Goal: Task Accomplishment & Management: Complete application form

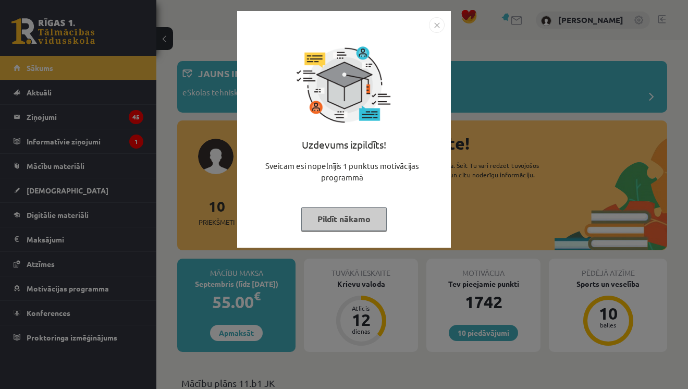
click at [439, 25] on img "Close" at bounding box center [437, 25] width 16 height 16
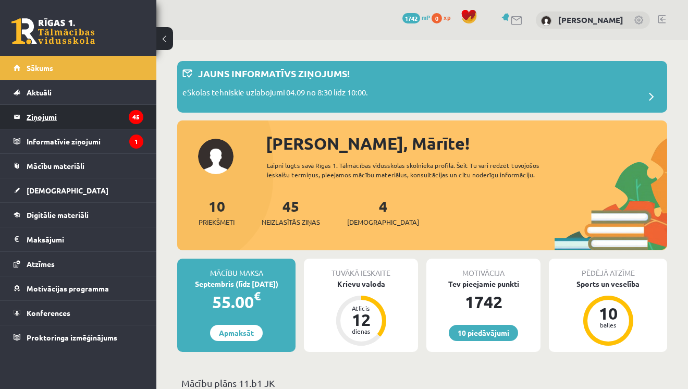
click at [91, 119] on legend "Ziņojumi 45" at bounding box center [85, 117] width 117 height 24
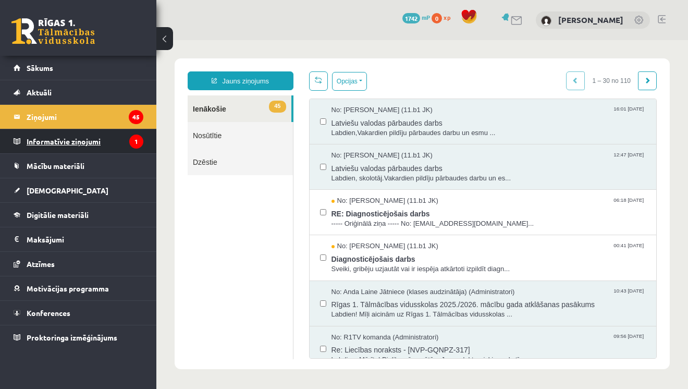
click at [71, 144] on legend "Informatīvie ziņojumi 1" at bounding box center [85, 141] width 117 height 24
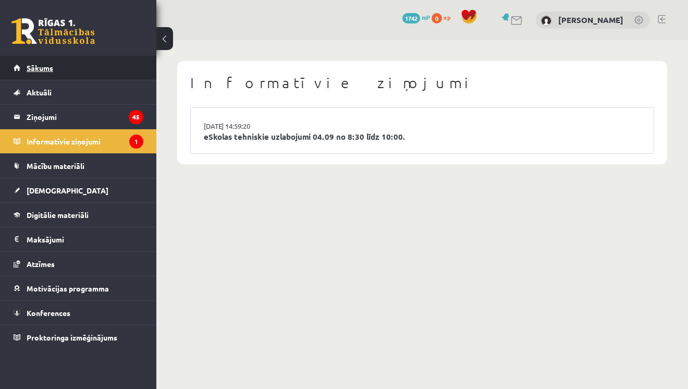
click at [47, 68] on span "Sākums" at bounding box center [40, 67] width 27 height 9
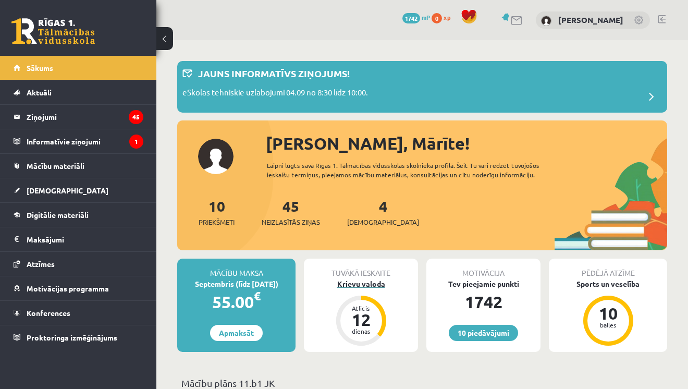
click at [360, 287] on div "Krievu valoda" at bounding box center [361, 283] width 114 height 11
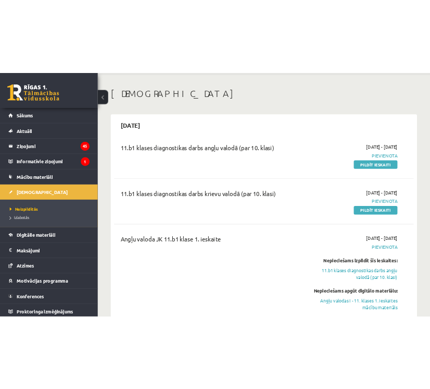
scroll to position [38, 0]
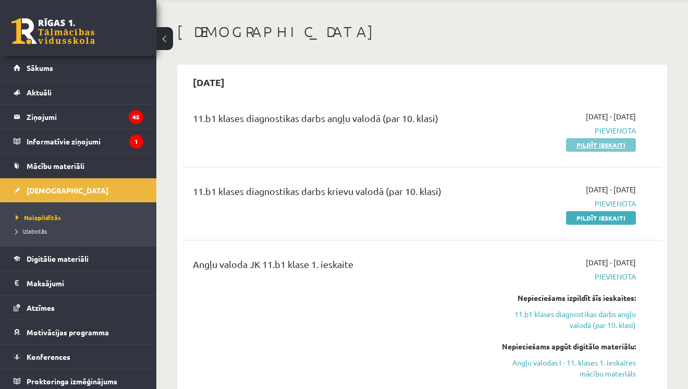
click at [596, 145] on link "Pildīt ieskaiti" at bounding box center [601, 145] width 70 height 14
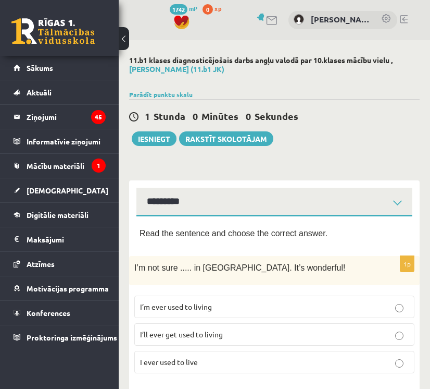
select select "**********"
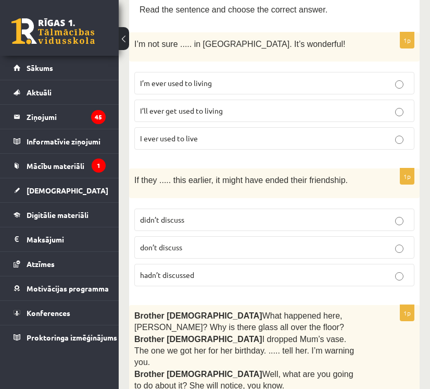
scroll to position [231, 0]
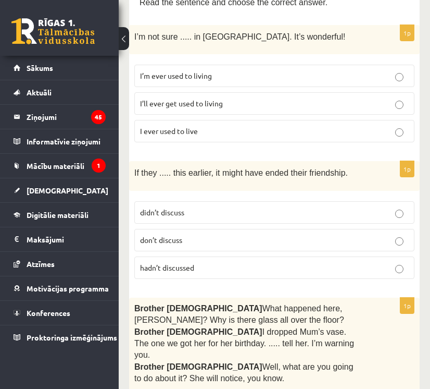
click at [256, 273] on label "hadn’t discussed" at bounding box center [274, 267] width 280 height 22
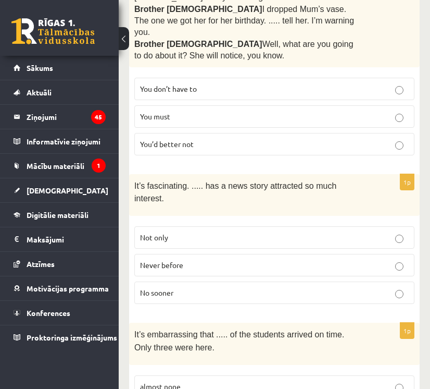
scroll to position [421, 0]
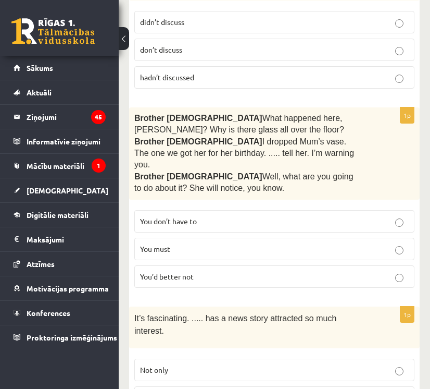
click at [247, 271] on p "You’d better not" at bounding box center [274, 276] width 269 height 11
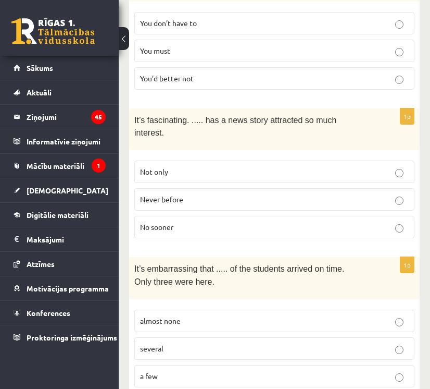
scroll to position [620, 0]
click at [233, 193] on p "Never before" at bounding box center [274, 198] width 269 height 11
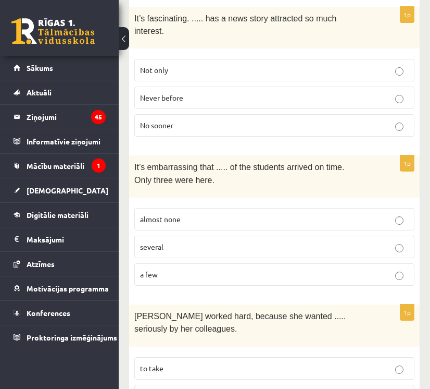
scroll to position [723, 0]
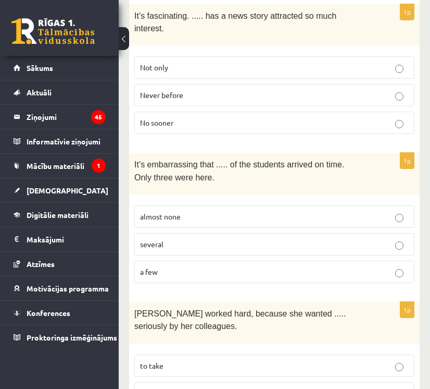
click at [223, 261] on label "a few" at bounding box center [274, 272] width 280 height 22
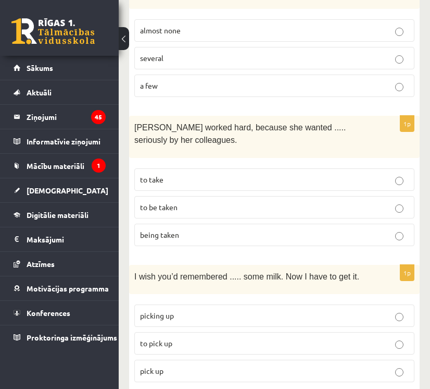
scroll to position [908, 0]
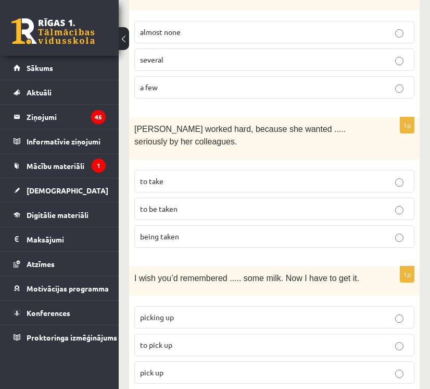
click at [207, 203] on p "to be taken" at bounding box center [274, 208] width 269 height 11
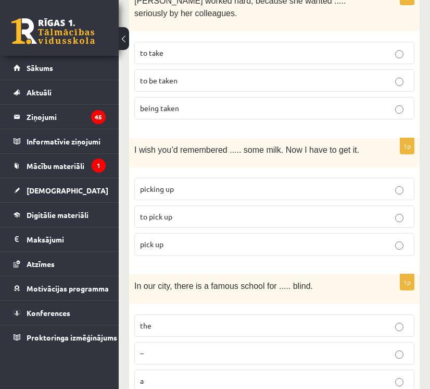
scroll to position [1036, 0]
click at [206, 211] on p "to pick up" at bounding box center [274, 216] width 269 height 11
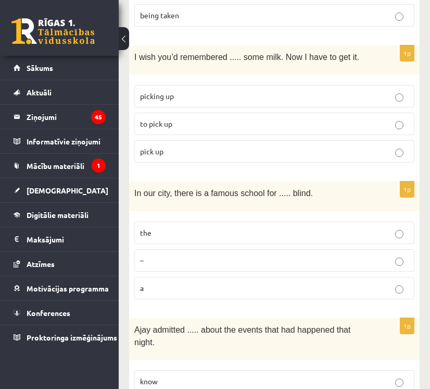
scroll to position [1130, 0]
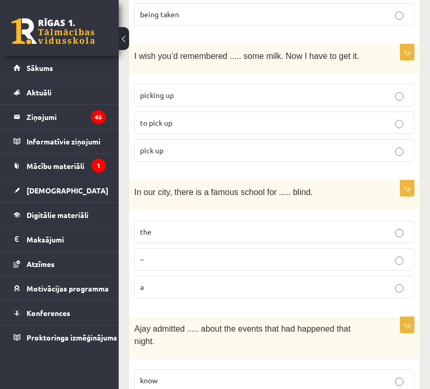
click at [209, 248] on label "–" at bounding box center [274, 259] width 280 height 22
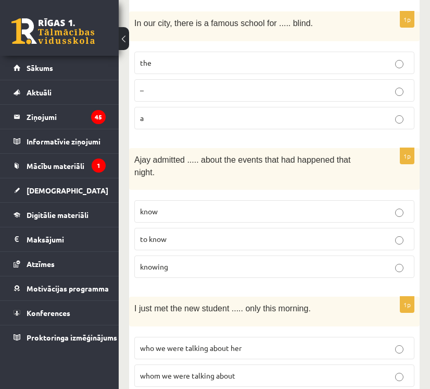
scroll to position [1308, 0]
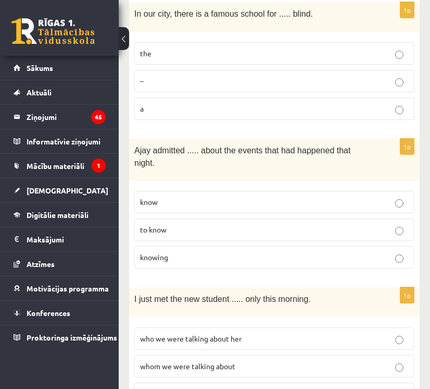
click at [209, 252] on p "knowing" at bounding box center [274, 257] width 269 height 11
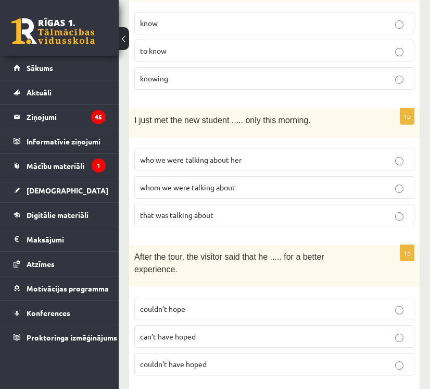
scroll to position [1500, 0]
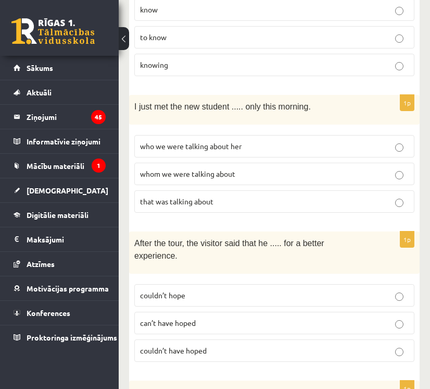
click at [226, 196] on p "that was talking about" at bounding box center [274, 201] width 269 height 11
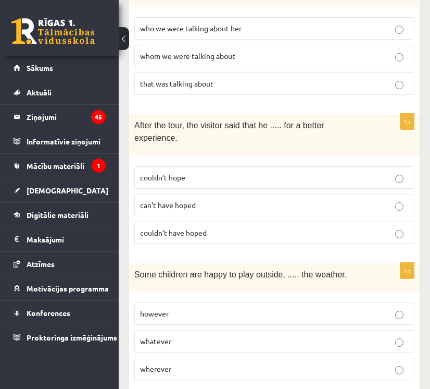
scroll to position [1618, 0]
click at [227, 227] on p "couldn’t have hoped" at bounding box center [274, 232] width 269 height 11
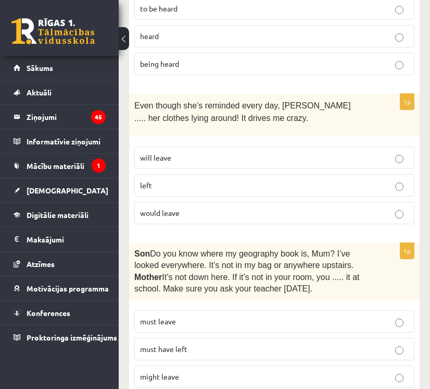
scroll to position [2816, 0]
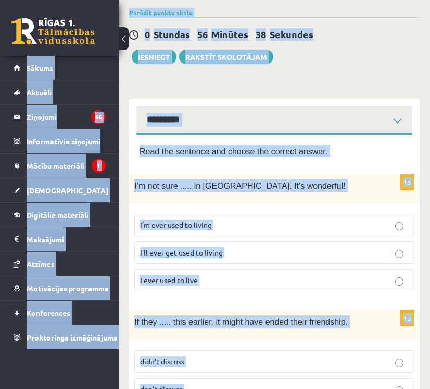
scroll to position [0, 0]
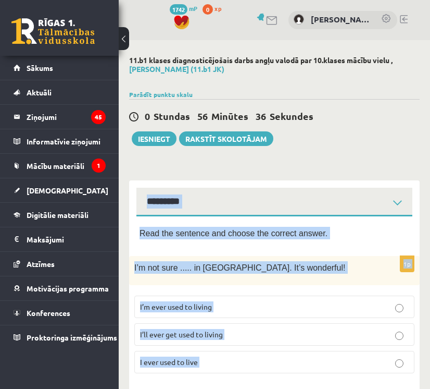
drag, startPoint x: 241, startPoint y: 367, endPoint x: 150, endPoint y: 180, distance: 208.3
copy div "**********"
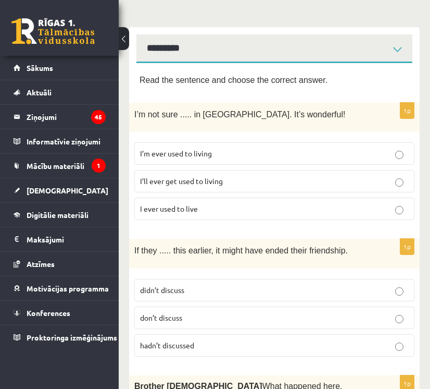
scroll to position [155, 0]
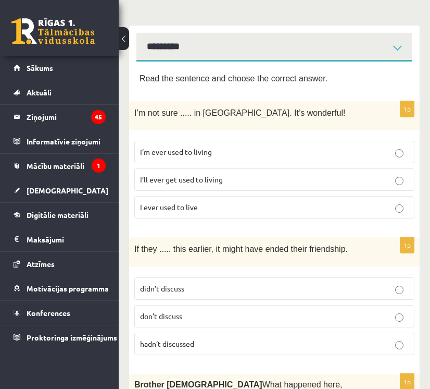
click at [336, 184] on label "I’ll ever get used to living" at bounding box center [274, 179] width 280 height 22
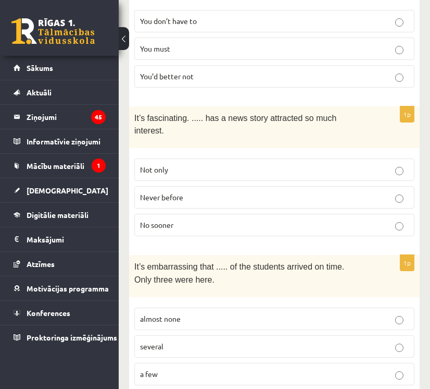
scroll to position [625, 0]
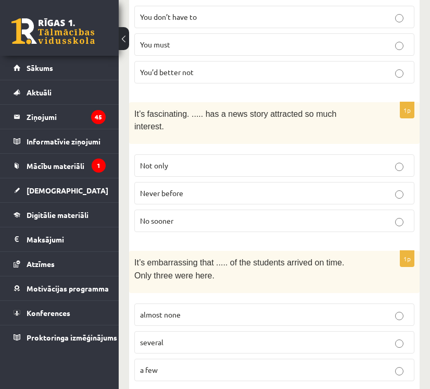
click at [380, 309] on p "almost none" at bounding box center [274, 314] width 269 height 11
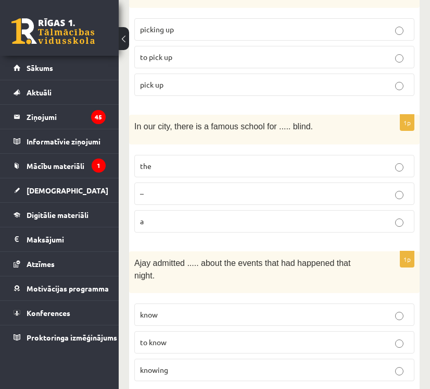
scroll to position [1196, 0]
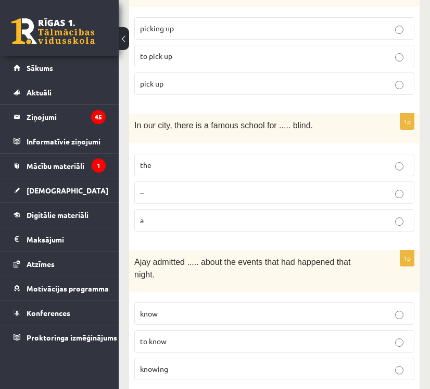
click at [377, 154] on label "the" at bounding box center [274, 165] width 280 height 22
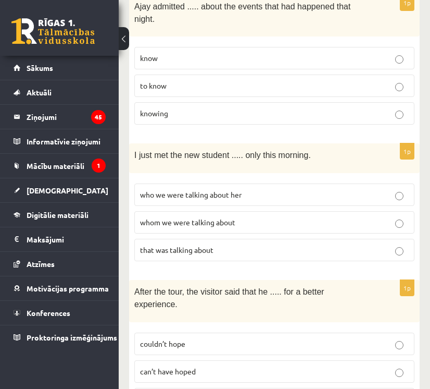
scroll to position [1454, 0]
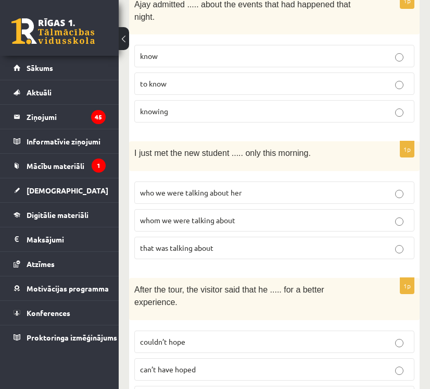
click at [279, 209] on label "whom we were talking about" at bounding box center [274, 220] width 280 height 22
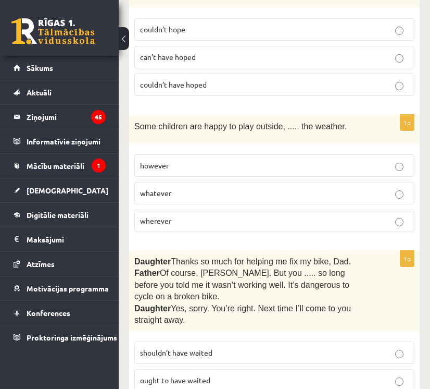
scroll to position [1767, 0]
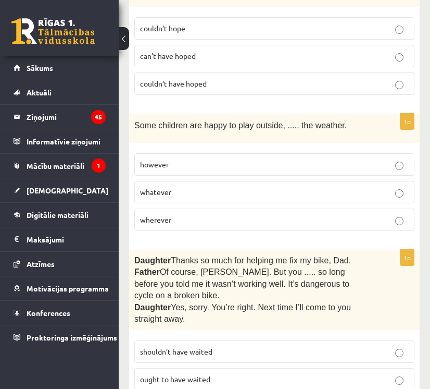
click at [238, 187] on p "whatever" at bounding box center [274, 192] width 269 height 11
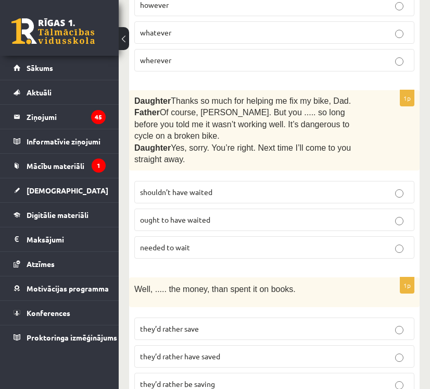
scroll to position [1927, 0]
click at [364, 186] on p "shouldn’t have waited" at bounding box center [274, 191] width 269 height 11
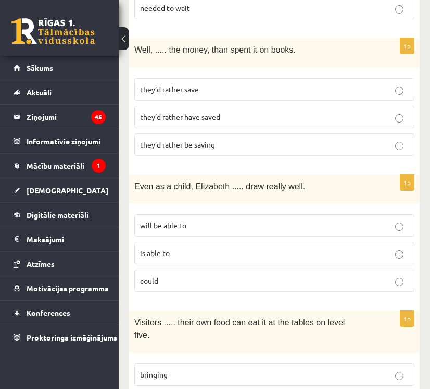
scroll to position [2163, 0]
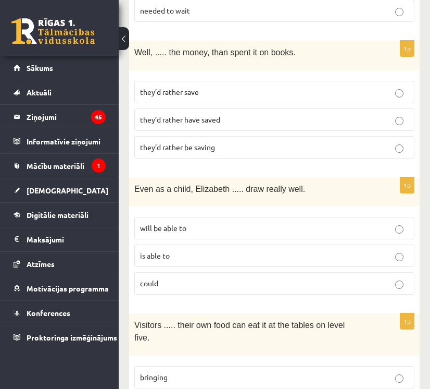
click at [320, 108] on label "they’d rather have saved" at bounding box center [274, 119] width 280 height 22
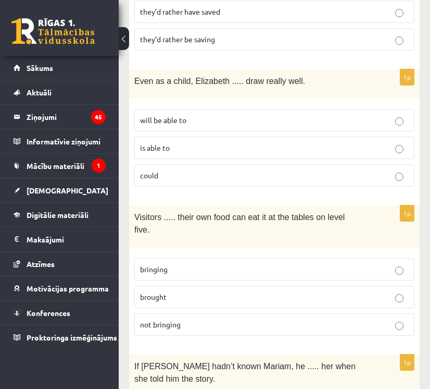
scroll to position [2271, 0]
click at [247, 170] on p "could" at bounding box center [274, 175] width 269 height 11
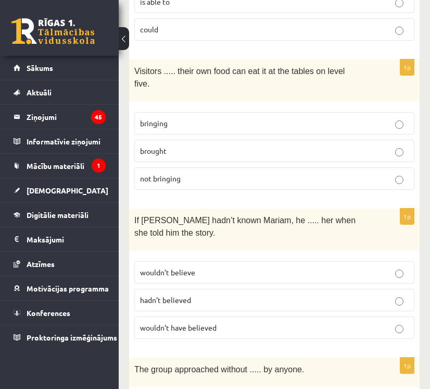
scroll to position [2417, 0]
click at [238, 117] on p "bringing" at bounding box center [274, 122] width 269 height 11
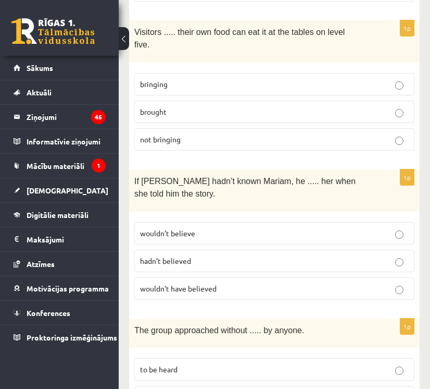
scroll to position [2457, 0]
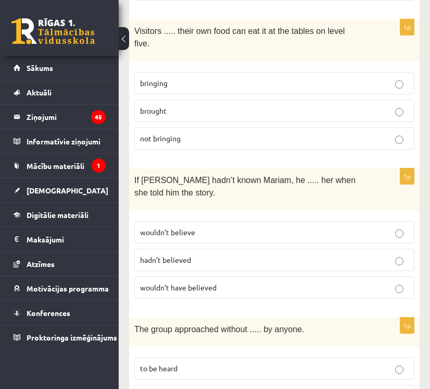
click at [222, 227] on p "wouldn’t believe" at bounding box center [274, 232] width 269 height 11
click at [234, 282] on p "wouldn’t have believed" at bounding box center [274, 287] width 269 height 11
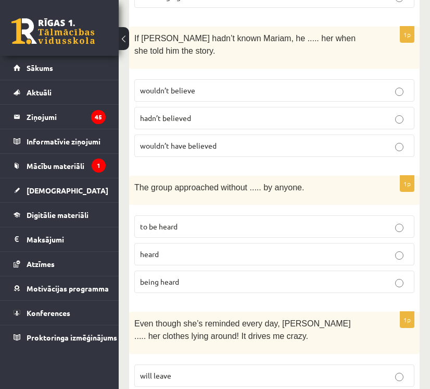
scroll to position [2616, 0]
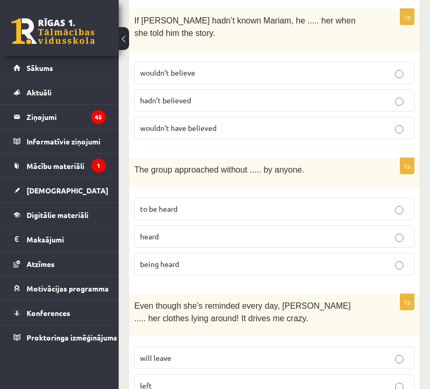
click at [321, 253] on label "being heard" at bounding box center [274, 264] width 280 height 22
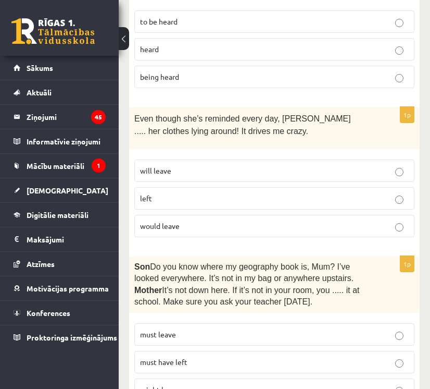
scroll to position [2804, 0]
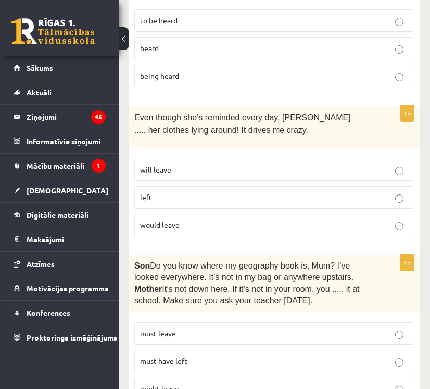
click at [328, 164] on p "will leave" at bounding box center [274, 169] width 269 height 11
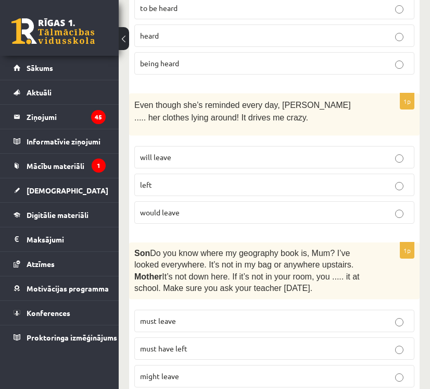
scroll to position [2816, 0]
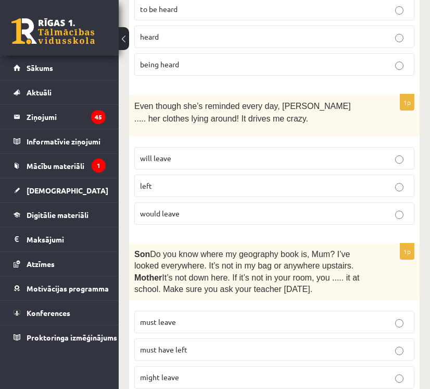
click at [211, 344] on p "must have left" at bounding box center [274, 349] width 269 height 11
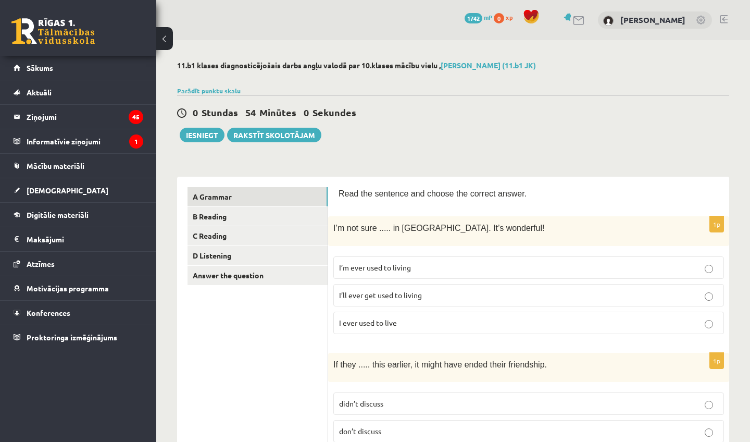
scroll to position [0, 0]
click at [225, 217] on link "B Reading" at bounding box center [258, 216] width 140 height 19
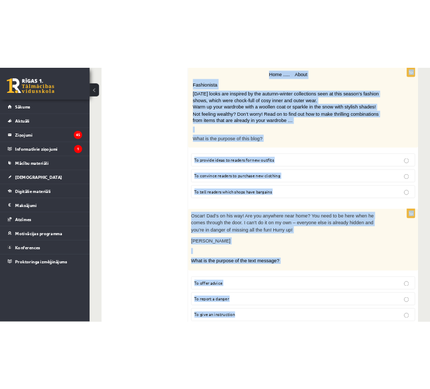
scroll to position [1212, 0]
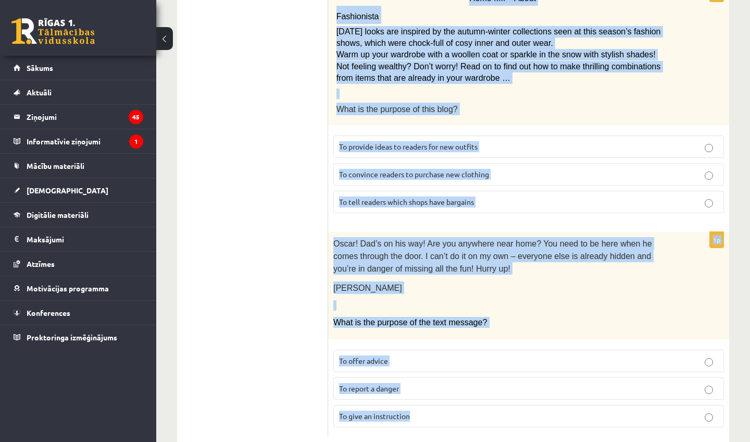
drag, startPoint x: 339, startPoint y: 190, endPoint x: 418, endPoint y: 441, distance: 263.8
copy form "Read the text and choose the correct answer. 1p Flicks series review: The Overl…"
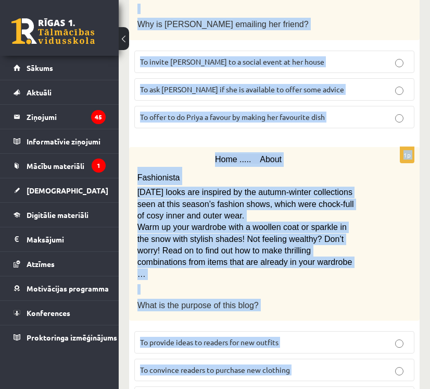
click at [412, 257] on div "Home ..... About Fashionista Today’s looks are inspired by the autumn-winter co…" at bounding box center [274, 234] width 291 height 174
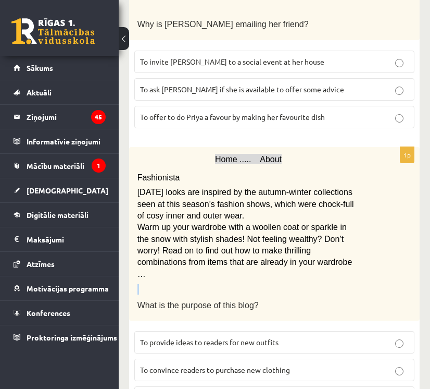
click at [412, 257] on div "Home ..... About Fashionista Today’s looks are inspired by the autumn-winter co…" at bounding box center [274, 234] width 291 height 174
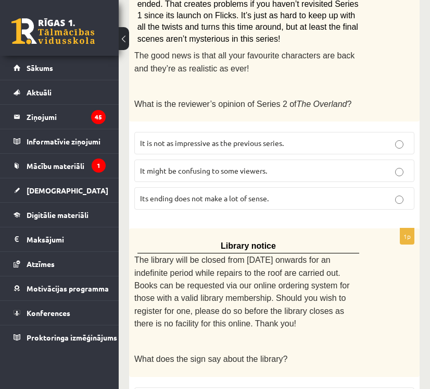
scroll to position [295, 0]
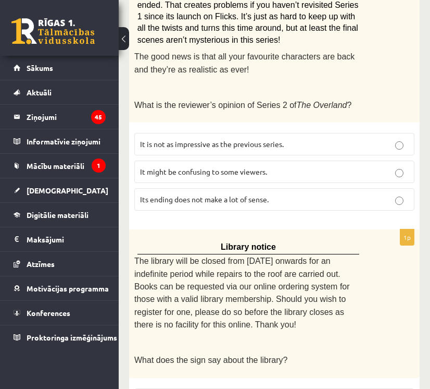
click at [308, 170] on p "It might be confusing to some viewers." at bounding box center [274, 171] width 269 height 11
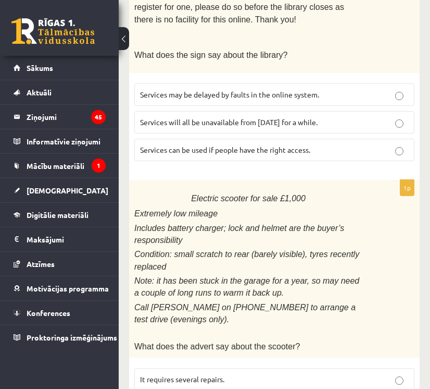
scroll to position [611, 0]
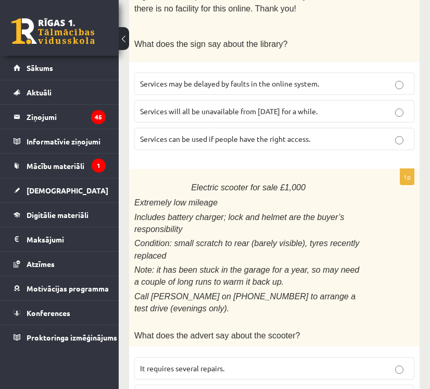
click at [290, 132] on label "Services can be used if people have the right access." at bounding box center [274, 139] width 280 height 22
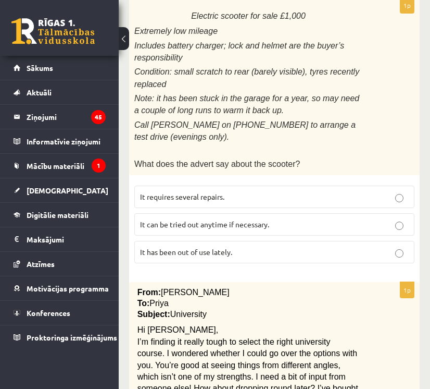
scroll to position [784, 0]
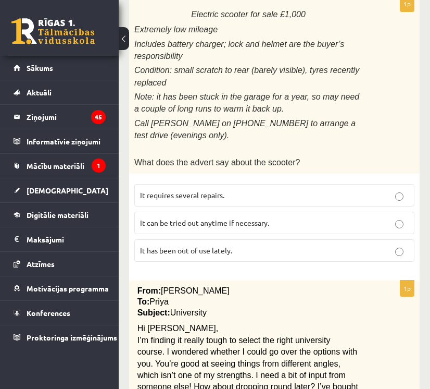
click at [228, 245] on p "It has been out of use lately." at bounding box center [274, 250] width 269 height 11
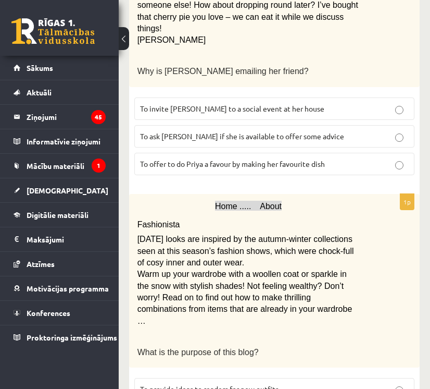
scroll to position [1168, 0]
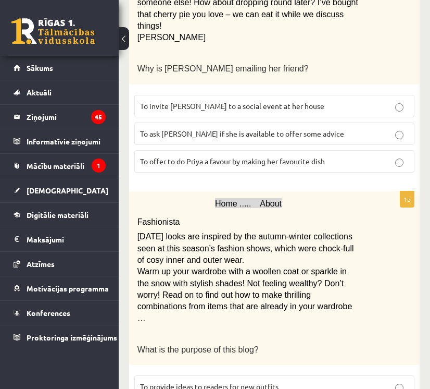
click at [231, 129] on span "To ask Priya if she is available to offer some advice" at bounding box center [242, 133] width 204 height 9
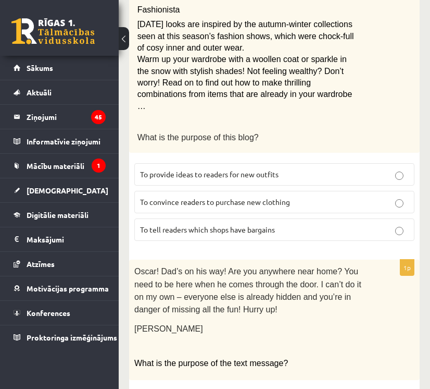
scroll to position [1380, 0]
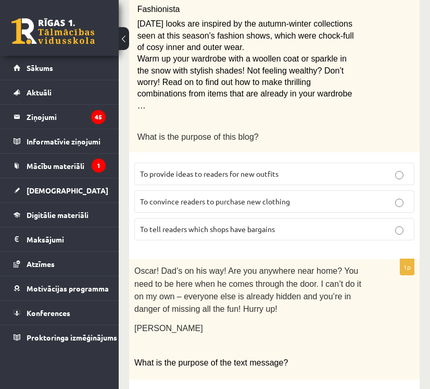
click at [226, 163] on label "To provide ideas to readers for new outfits" at bounding box center [274, 174] width 280 height 22
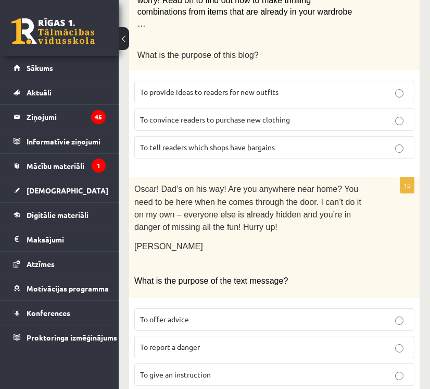
scroll to position [1462, 0]
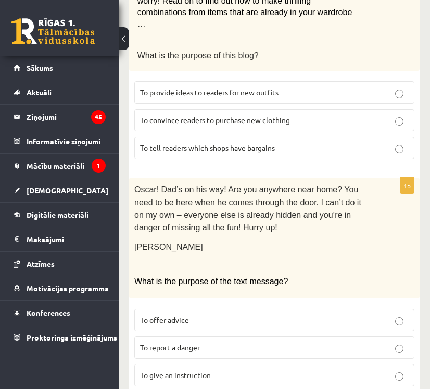
click at [207, 370] on span "To give an instruction" at bounding box center [175, 374] width 71 height 9
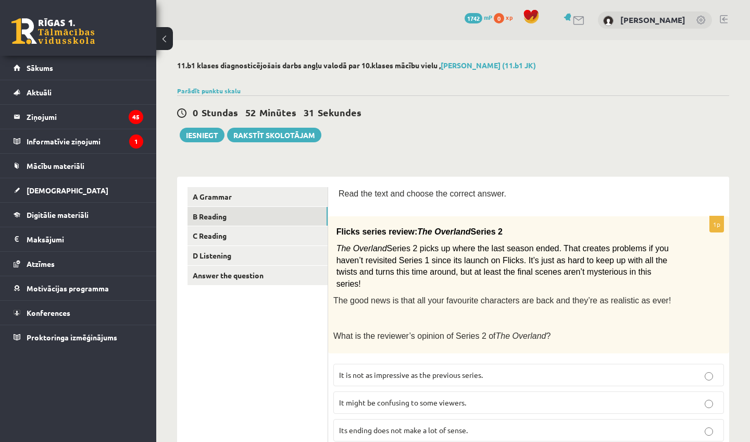
scroll to position [0, 0]
click at [278, 233] on link "C Reading" at bounding box center [258, 235] width 140 height 19
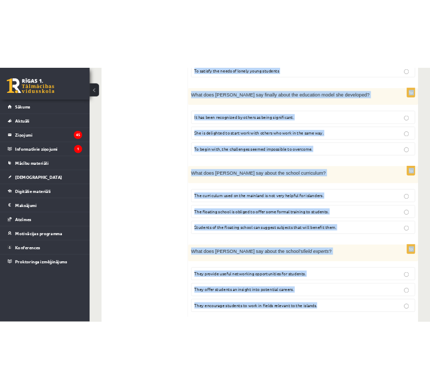
scroll to position [1035, 0]
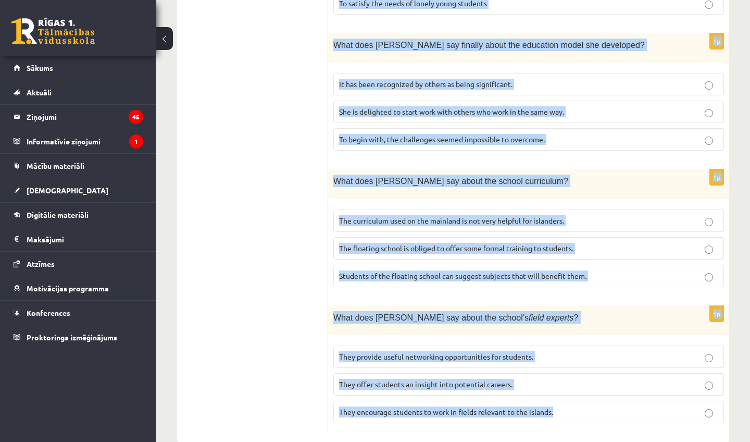
drag, startPoint x: 338, startPoint y: 189, endPoint x: 522, endPoint y: 441, distance: 312.4
copy form "Read the article about an unusual school and choose the correct answer for each…"
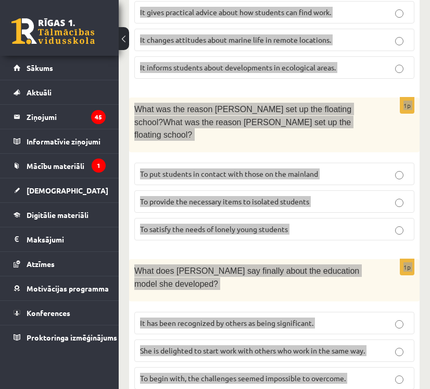
drag, startPoint x: 406, startPoint y: 165, endPoint x: 356, endPoint y: 214, distance: 69.6
click at [356, 264] on p "What does Anna say finally about the education model she developed?" at bounding box center [248, 277] width 228 height 26
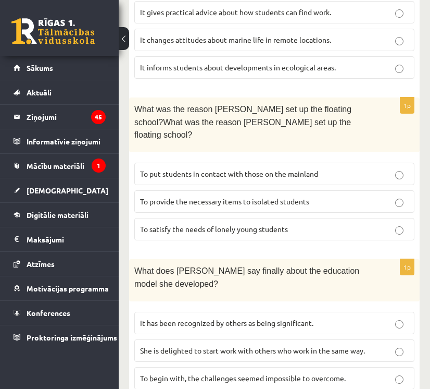
click at [364, 259] on div "What does Anna say finally about the education model she developed?" at bounding box center [274, 280] width 291 height 42
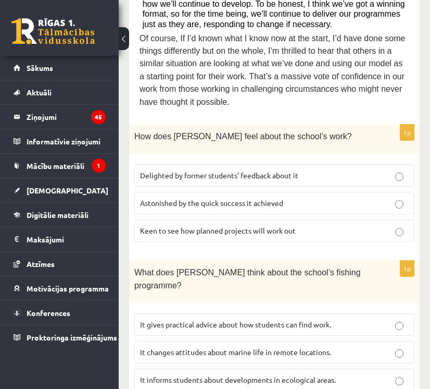
scroll to position [723, 0]
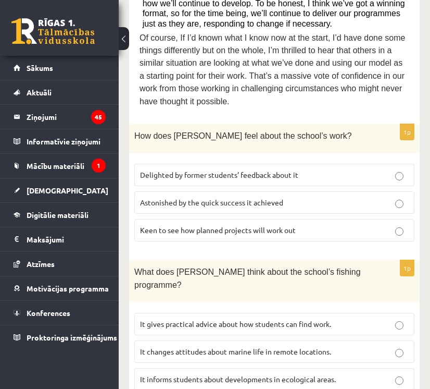
click at [305, 158] on fieldset "Delighted by former students’ feedback about it Astonished by the quick success…" at bounding box center [274, 201] width 280 height 86
click at [306, 164] on label "Delighted by former students’ feedback about it" at bounding box center [274, 175] width 280 height 22
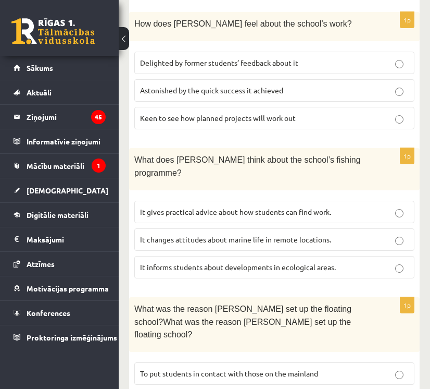
scroll to position [861, 0]
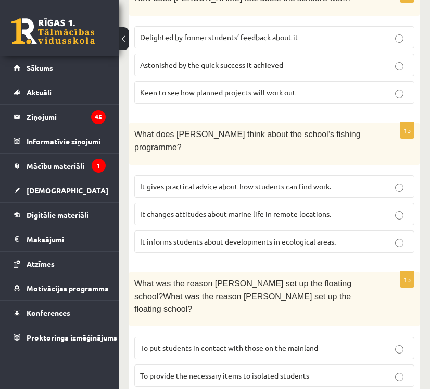
click at [282, 237] on span "It informs students about developments in ecological areas." at bounding box center [238, 241] width 196 height 9
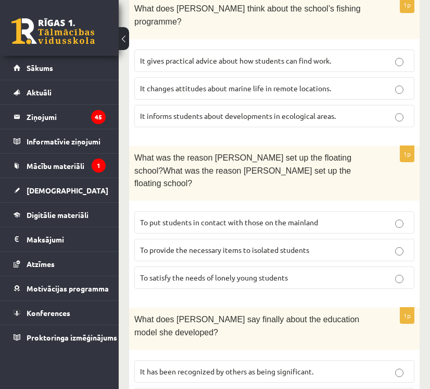
scroll to position [995, 0]
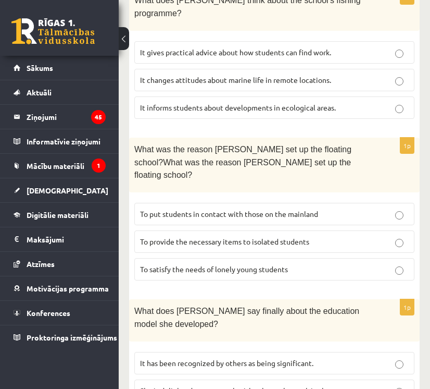
click at [275, 236] on p "To provide the necessary items to isolated students" at bounding box center [274, 241] width 269 height 11
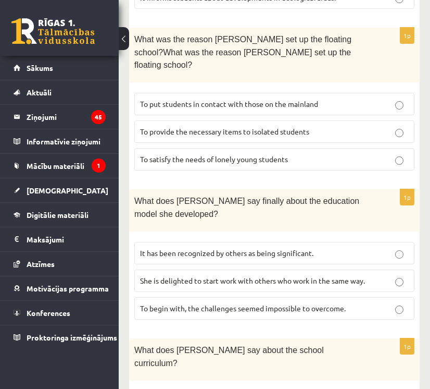
scroll to position [1111, 0]
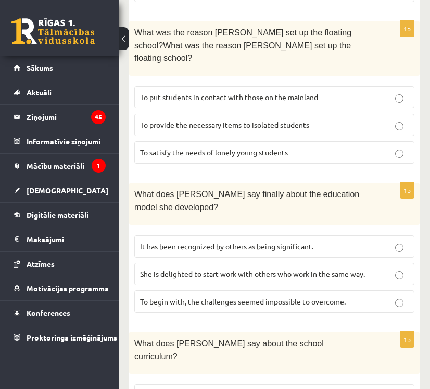
click at [260, 241] on span "It has been recognized by others as being significant." at bounding box center [227, 245] width 174 height 9
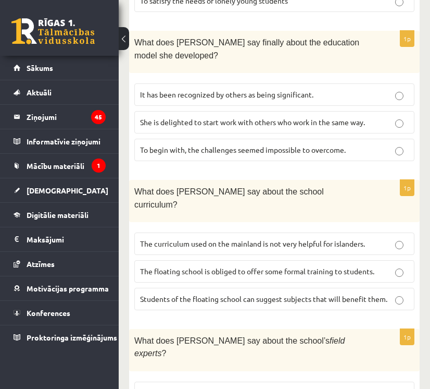
scroll to position [1268, 0]
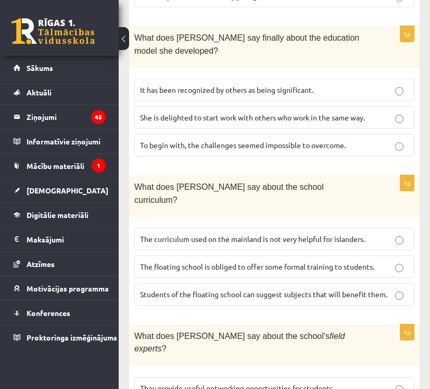
click at [246, 228] on label "The curriculum used on the mainland is not very helpful for islanders." at bounding box center [274, 239] width 280 height 22
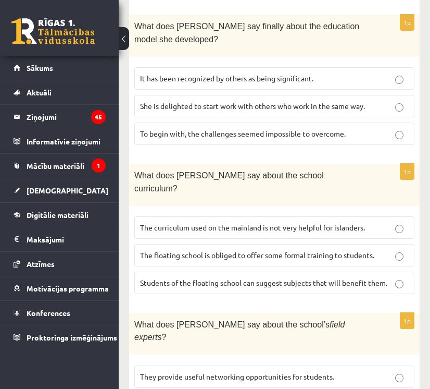
scroll to position [1279, 0]
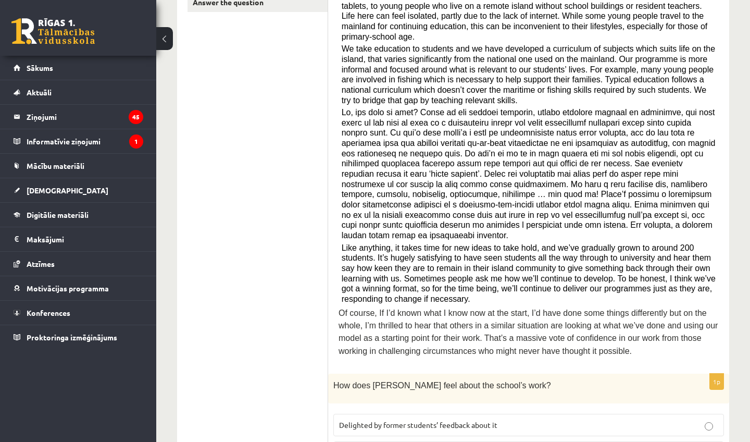
scroll to position [0, 0]
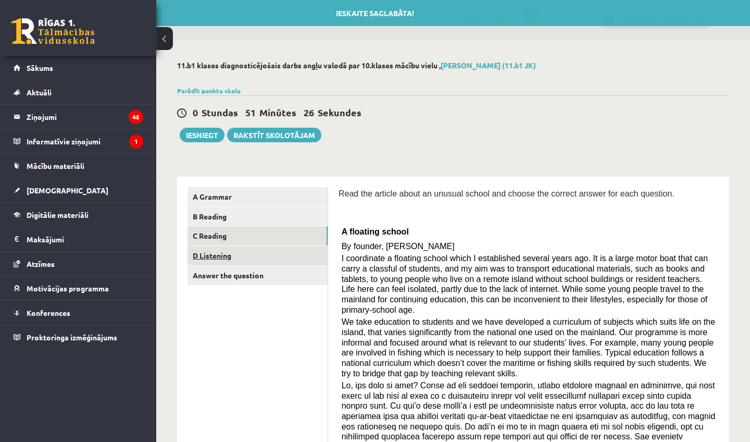
click at [245, 255] on link "D Listening" at bounding box center [258, 255] width 140 height 19
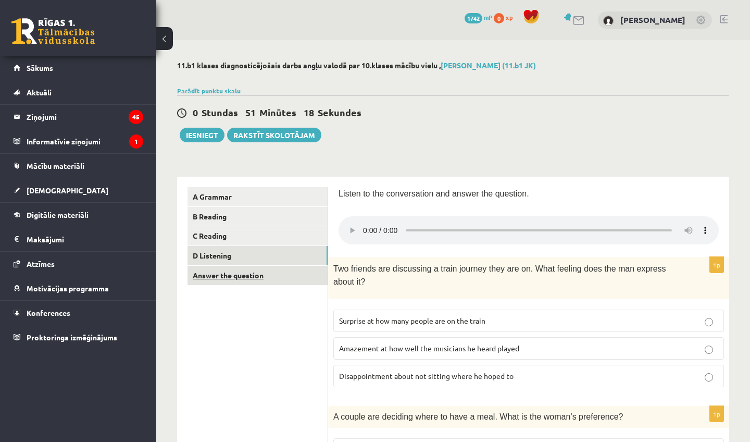
click at [266, 273] on link "Answer the question" at bounding box center [258, 275] width 140 height 19
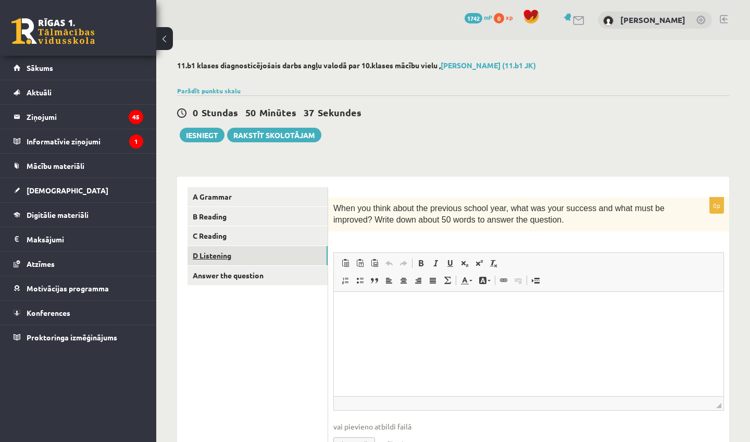
click at [231, 251] on link "D Listening" at bounding box center [258, 255] width 140 height 19
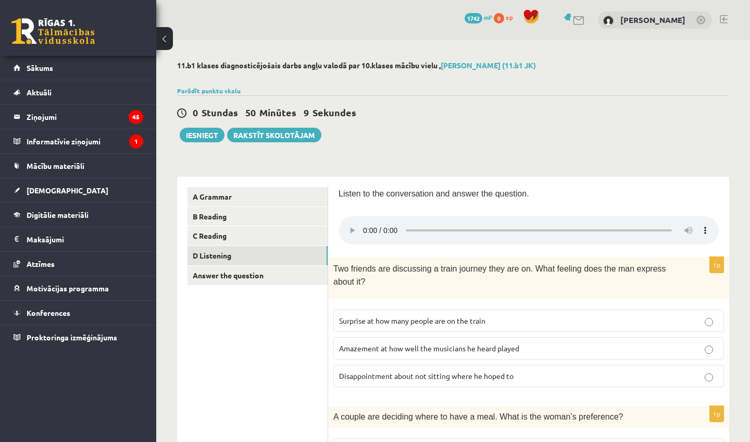
click at [366, 224] on audio at bounding box center [529, 230] width 380 height 28
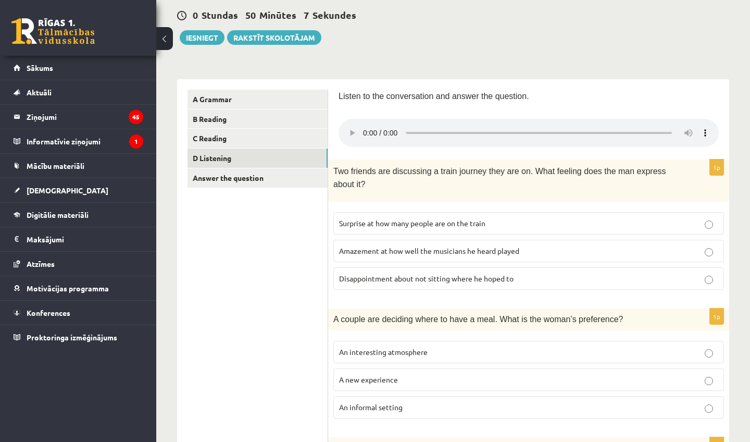
scroll to position [102, 0]
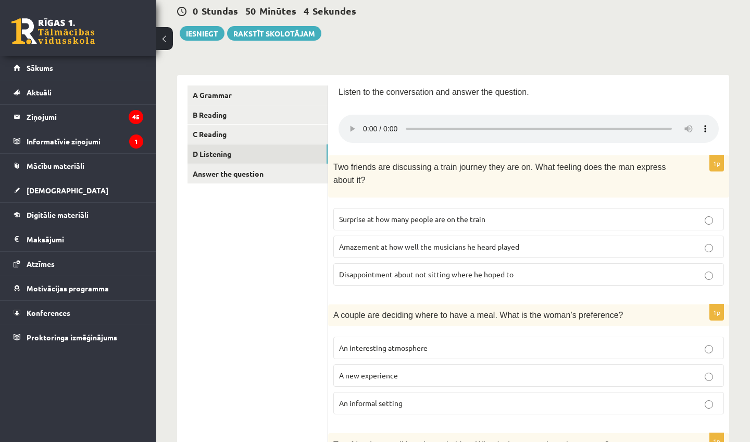
click at [367, 121] on audio at bounding box center [529, 129] width 380 height 28
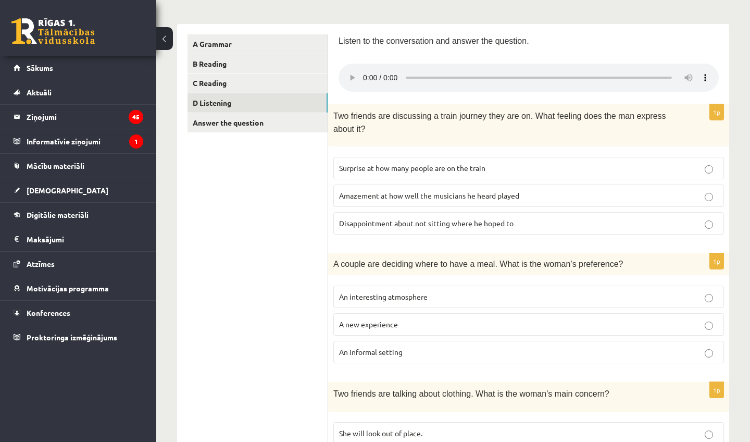
scroll to position [138, 0]
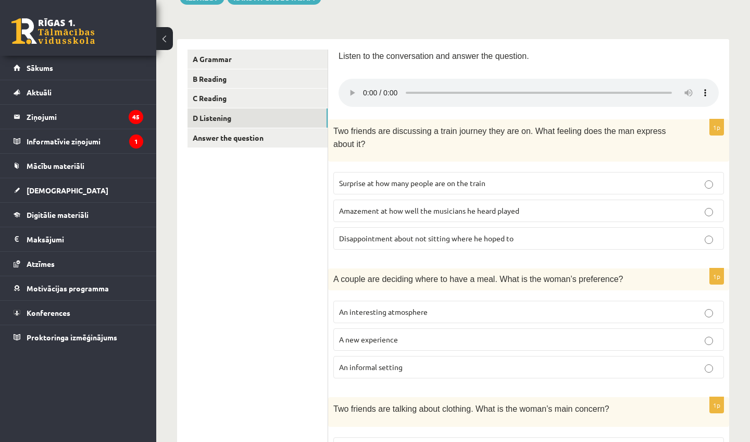
drag, startPoint x: 470, startPoint y: 86, endPoint x: 373, endPoint y: 90, distance: 97.5
click at [373, 90] on audio at bounding box center [529, 93] width 380 height 28
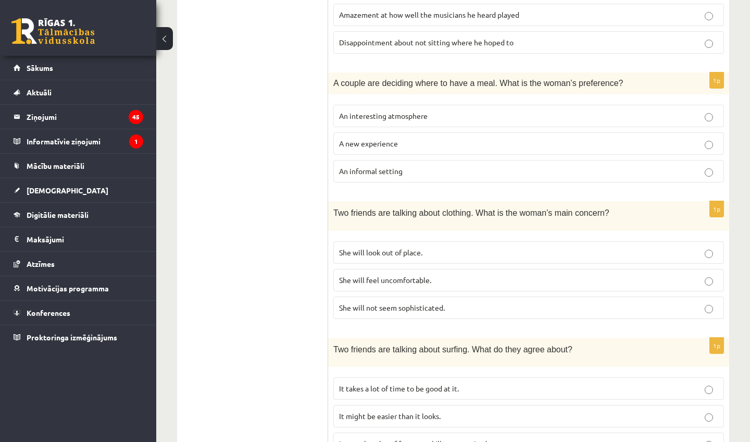
scroll to position [341, 0]
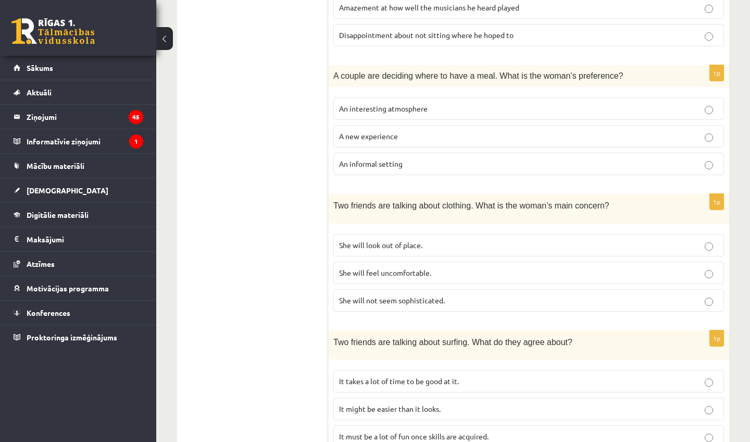
click at [430, 267] on p "She will feel uncomfortable." at bounding box center [528, 272] width 379 height 11
click at [430, 158] on p "An informal setting" at bounding box center [528, 163] width 379 height 11
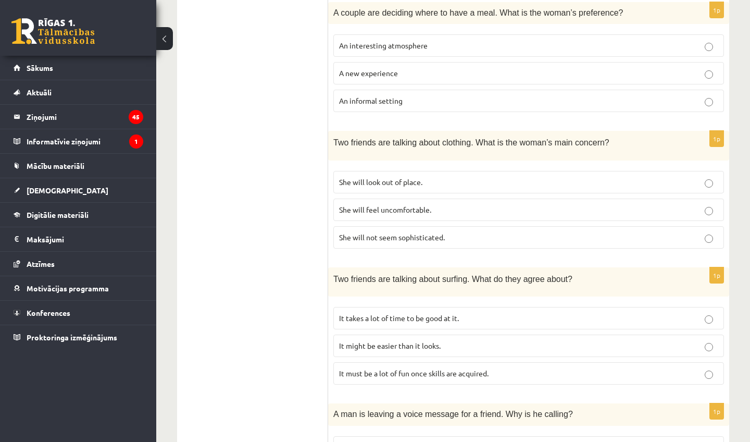
scroll to position [440, 0]
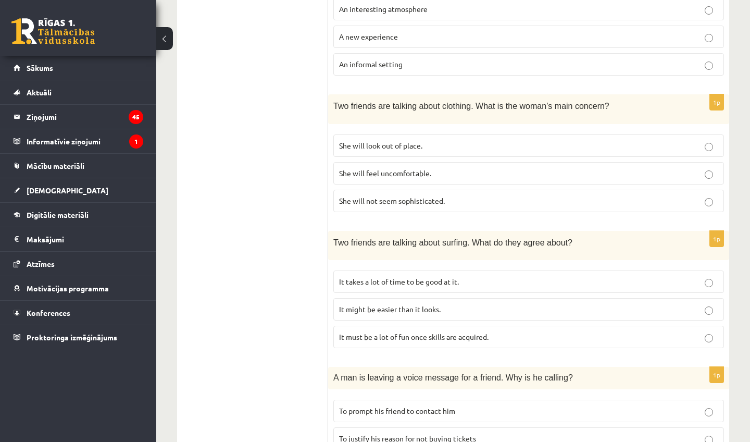
click at [430, 331] on p "It must be a lot of fun once skills are acquired." at bounding box center [528, 336] width 379 height 11
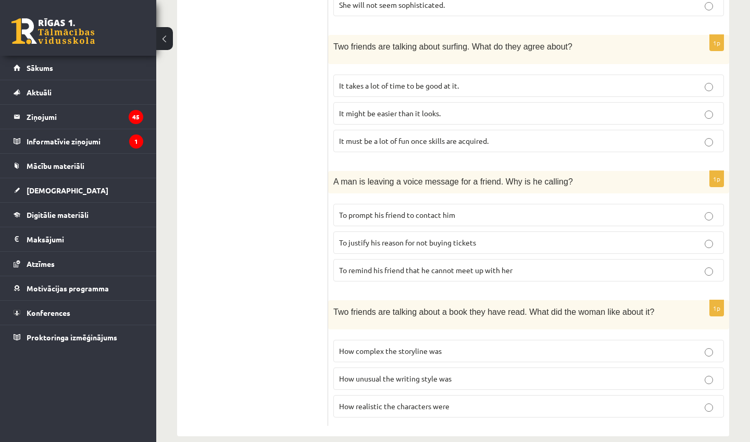
scroll to position [636, 0]
click at [430, 238] on p "To justify his reason for not buying tickets" at bounding box center [528, 243] width 379 height 11
click at [430, 388] on p "How realistic the characters were" at bounding box center [528, 406] width 379 height 11
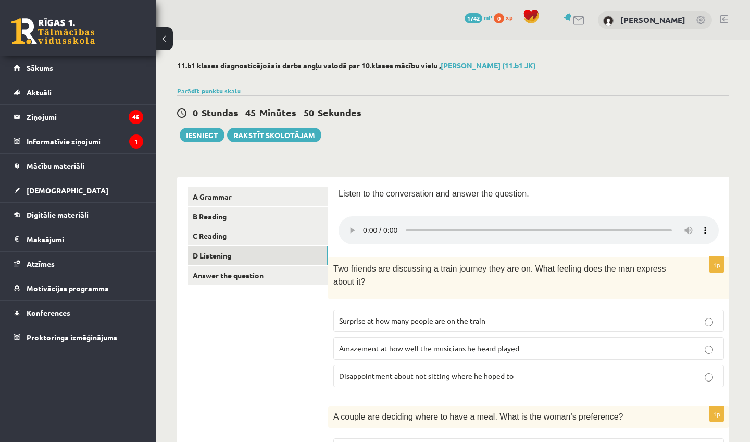
scroll to position [0, 0]
click at [350, 221] on audio at bounding box center [529, 230] width 380 height 28
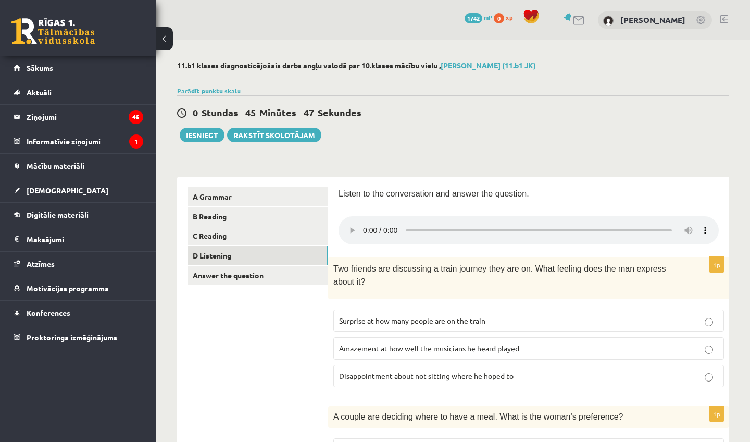
click at [350, 221] on audio at bounding box center [529, 230] width 380 height 28
click at [383, 227] on audio at bounding box center [529, 230] width 380 height 28
click at [381, 222] on audio at bounding box center [529, 230] width 380 height 28
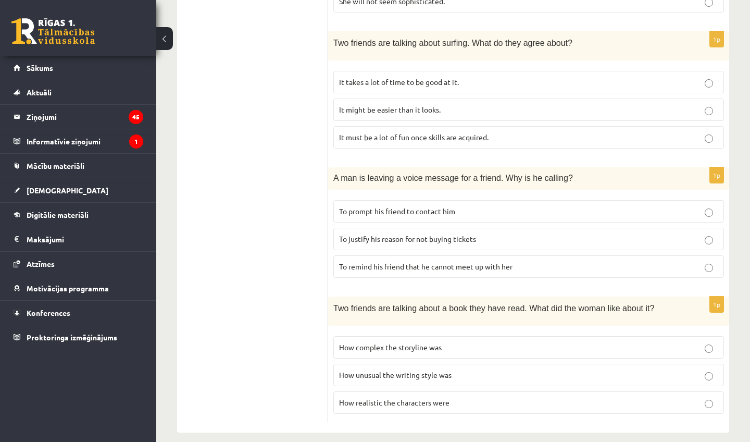
scroll to position [636, 0]
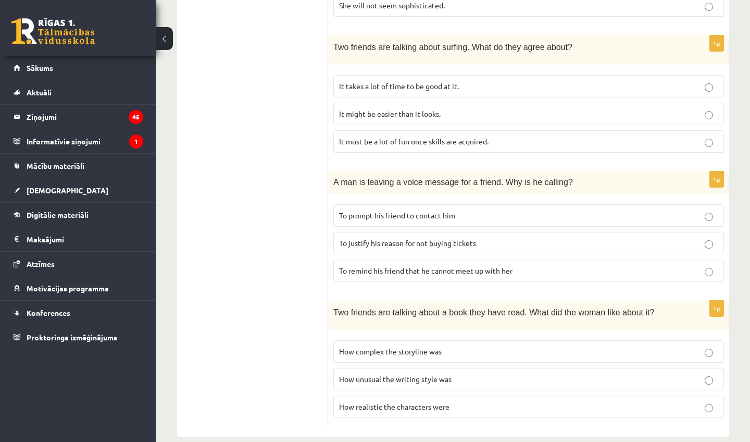
click at [430, 374] on p "How unusual the writing style was" at bounding box center [528, 379] width 379 height 11
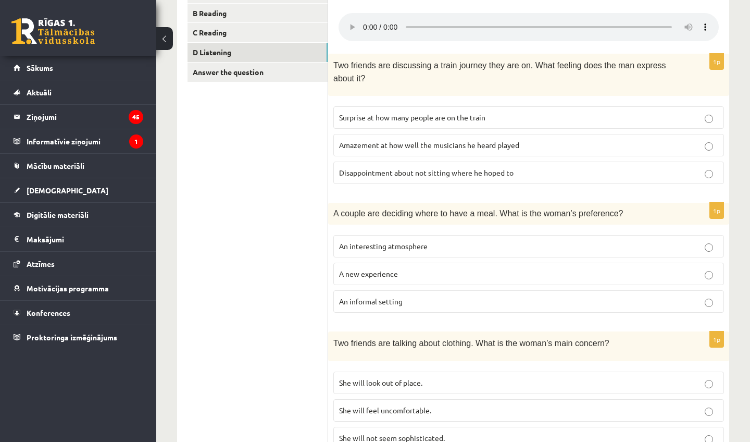
scroll to position [265, 0]
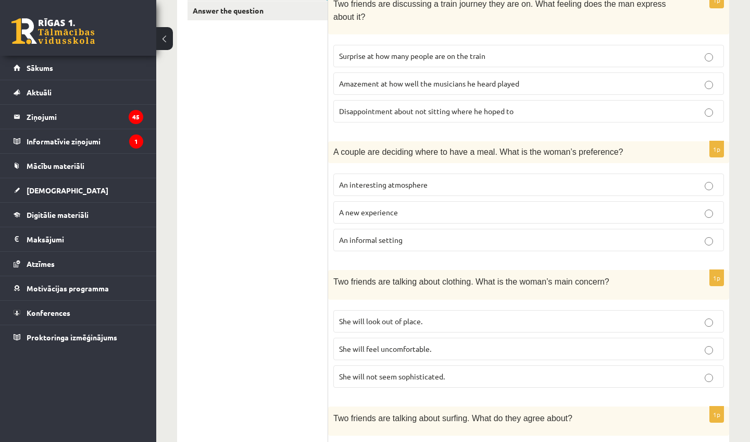
click at [430, 372] on label "She will not seem sophisticated." at bounding box center [528, 376] width 391 height 22
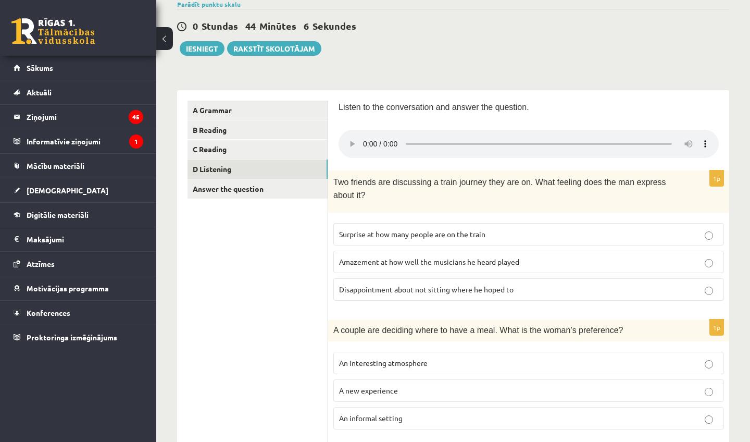
scroll to position [86, 0]
click at [430, 257] on label "Amazement at how well the musicians he heard played" at bounding box center [528, 262] width 391 height 22
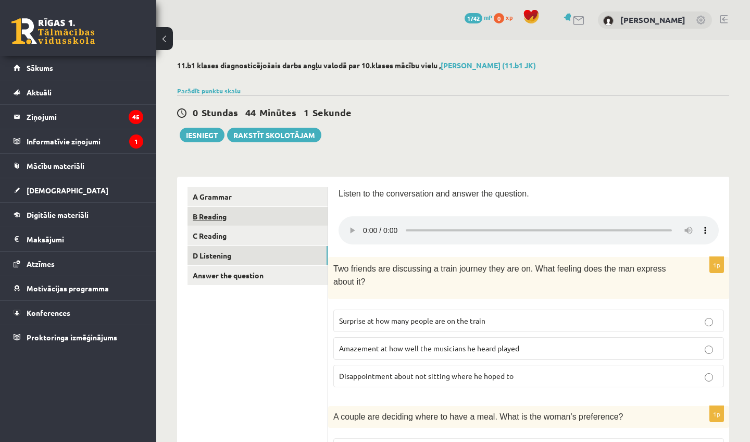
scroll to position [0, 0]
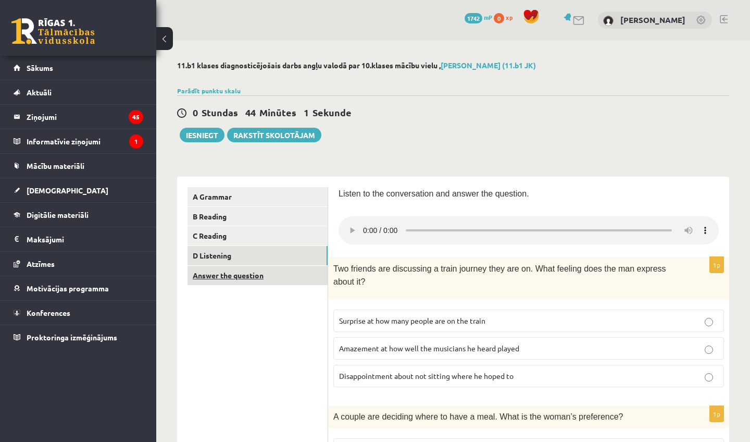
click at [251, 274] on link "Answer the question" at bounding box center [258, 275] width 140 height 19
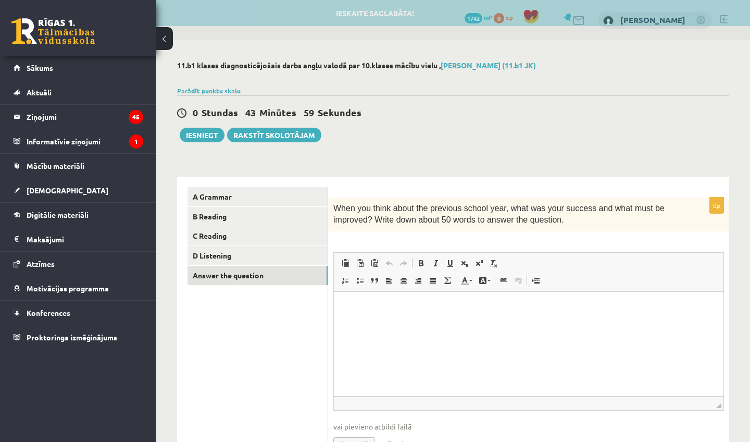
click at [374, 275] on link "Block Quote" at bounding box center [374, 281] width 15 height 14
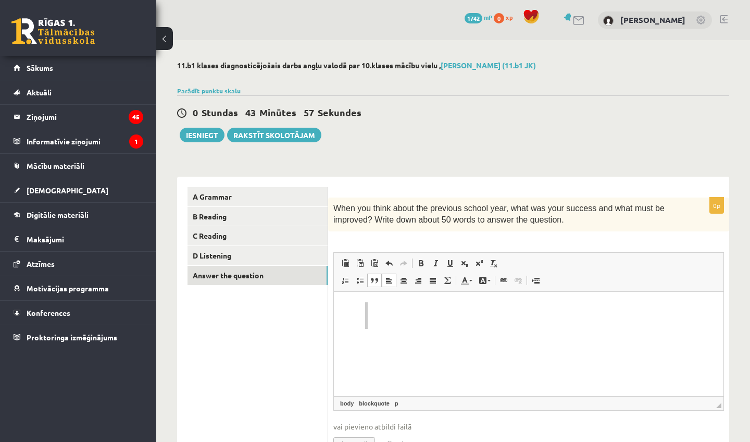
click at [375, 279] on span at bounding box center [374, 280] width 8 height 8
click at [391, 278] on span at bounding box center [389, 280] width 8 height 8
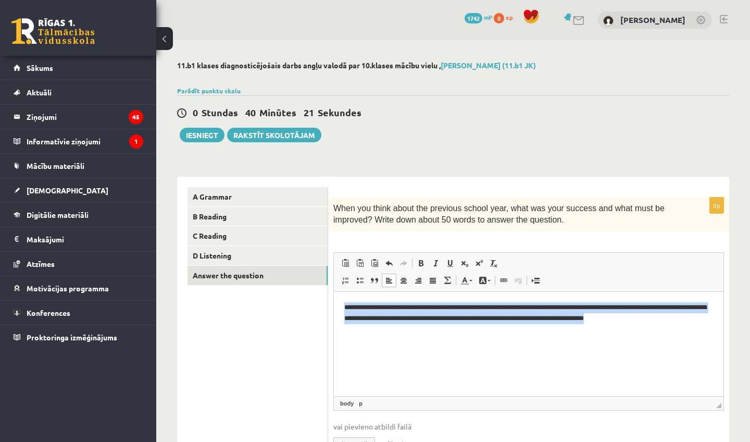
drag, startPoint x: 670, startPoint y: 320, endPoint x: 619, endPoint y: 571, distance: 255.8
click at [334, 291] on html "**********" at bounding box center [529, 312] width 390 height 42
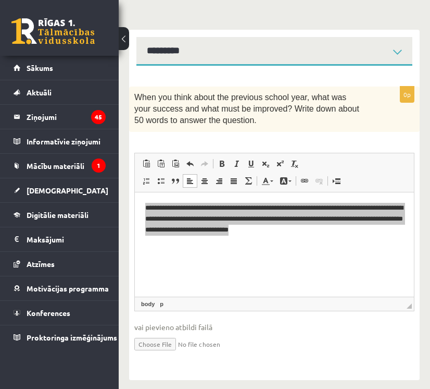
scroll to position [152, 0]
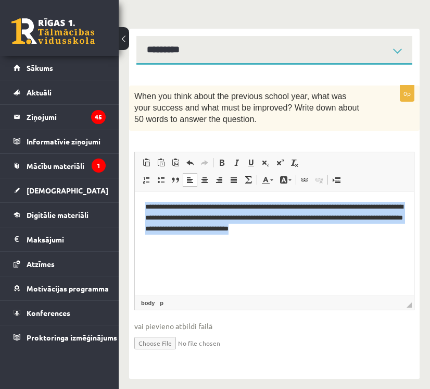
click at [328, 243] on html "**********" at bounding box center [274, 217] width 279 height 52
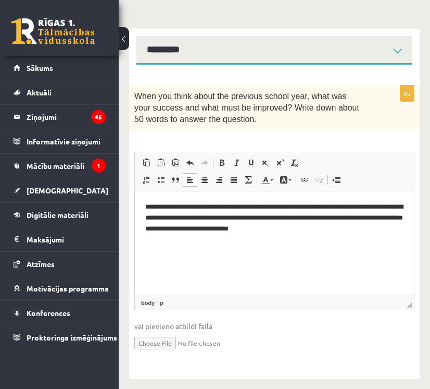
click at [328, 243] on html "**********" at bounding box center [274, 217] width 279 height 52
click at [219, 209] on p "**********" at bounding box center [274, 216] width 258 height 31
click at [253, 206] on p "**********" at bounding box center [274, 216] width 258 height 31
click at [318, 206] on p "**********" at bounding box center [274, 216] width 258 height 31
drag, startPoint x: 405, startPoint y: 207, endPoint x: 386, endPoint y: 207, distance: 19.8
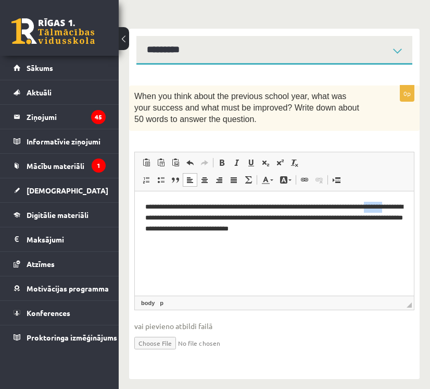
click at [386, 207] on html "**********" at bounding box center [274, 217] width 279 height 52
click at [388, 207] on p "**********" at bounding box center [274, 216] width 258 height 31
drag, startPoint x: 390, startPoint y: 208, endPoint x: 162, endPoint y: 218, distance: 229.0
click at [162, 218] on p "**********" at bounding box center [274, 216] width 258 height 31
drag, startPoint x: 176, startPoint y: 216, endPoint x: 168, endPoint y: 216, distance: 7.8
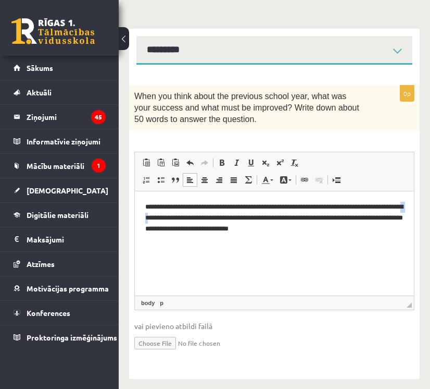
click at [168, 216] on p "**********" at bounding box center [274, 216] width 258 height 31
click at [212, 218] on p "**********" at bounding box center [274, 216] width 258 height 31
click at [368, 220] on p "**********" at bounding box center [274, 216] width 258 height 31
click at [400, 218] on p "**********" at bounding box center [274, 216] width 258 height 31
drag, startPoint x: 308, startPoint y: 229, endPoint x: 169, endPoint y: 227, distance: 139.1
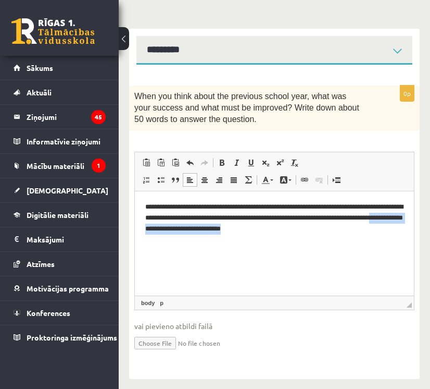
click at [169, 227] on p "**********" at bounding box center [274, 216] width 258 height 31
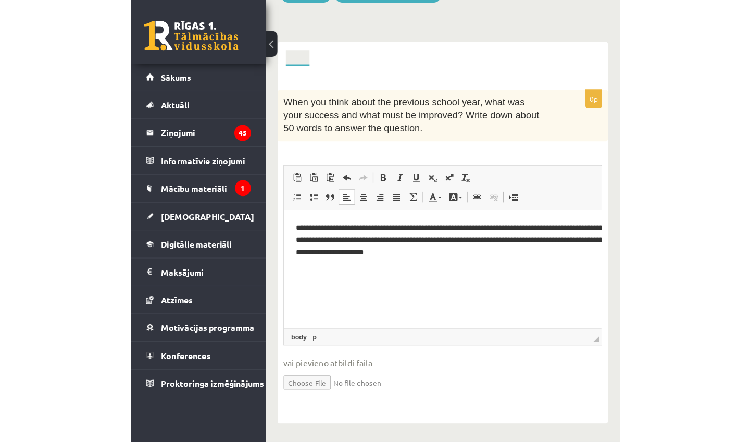
scroll to position [58, 0]
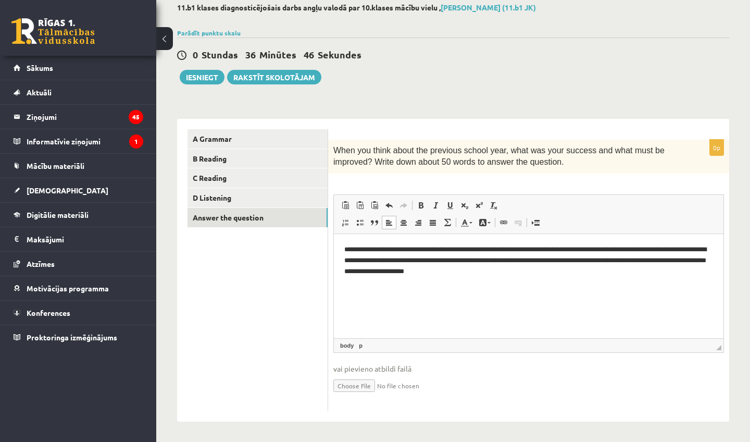
click at [430, 341] on span "◢ Elements path body p" at bounding box center [529, 345] width 390 height 14
click at [430, 277] on html "**********" at bounding box center [529, 259] width 390 height 52
click at [430, 388] on fieldset "**********" at bounding box center [528, 300] width 391 height 212
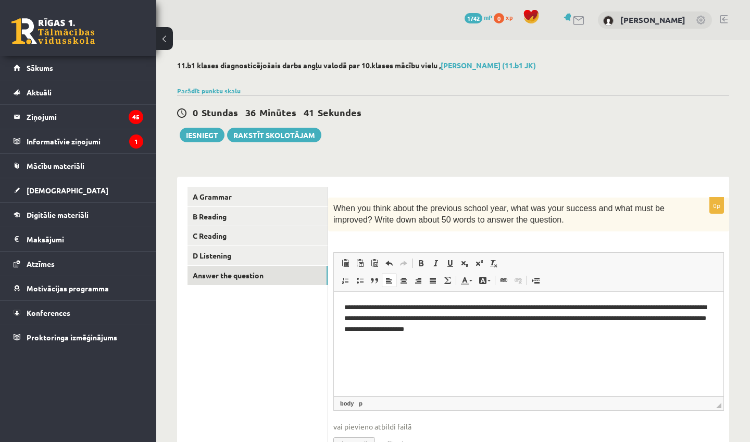
scroll to position [0, 0]
click at [430, 128] on div "0 Stundas 36 Minūtes 40 Sekundes Ieskaite saglabāta! Iesniegt Rakstīt skolotājam" at bounding box center [453, 118] width 552 height 47
click at [267, 194] on link "A Grammar" at bounding box center [258, 196] width 140 height 19
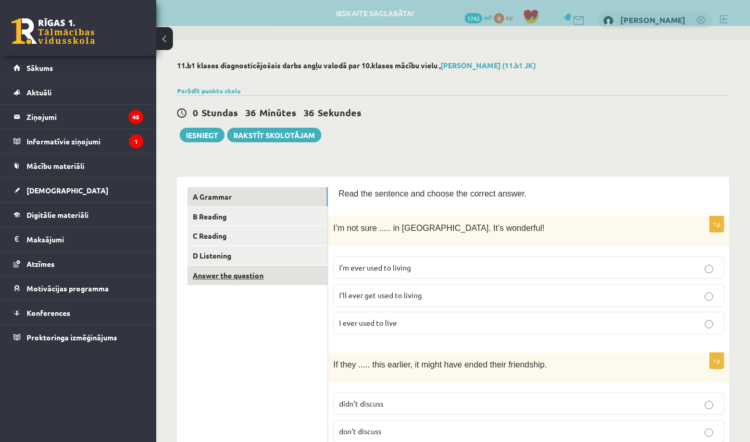
click at [225, 273] on link "Answer the question" at bounding box center [258, 275] width 140 height 19
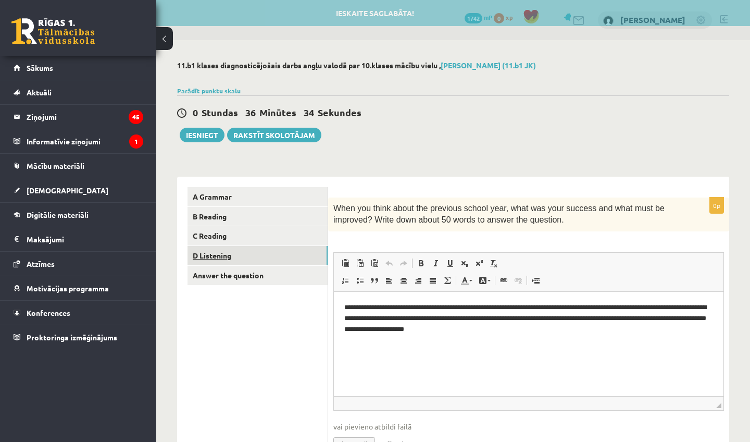
click at [213, 251] on link "D Listening" at bounding box center [258, 255] width 140 height 19
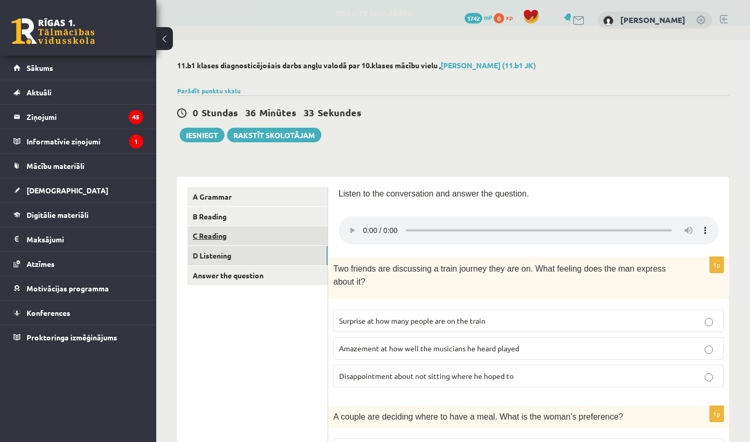
click at [212, 238] on link "C Reading" at bounding box center [258, 235] width 140 height 19
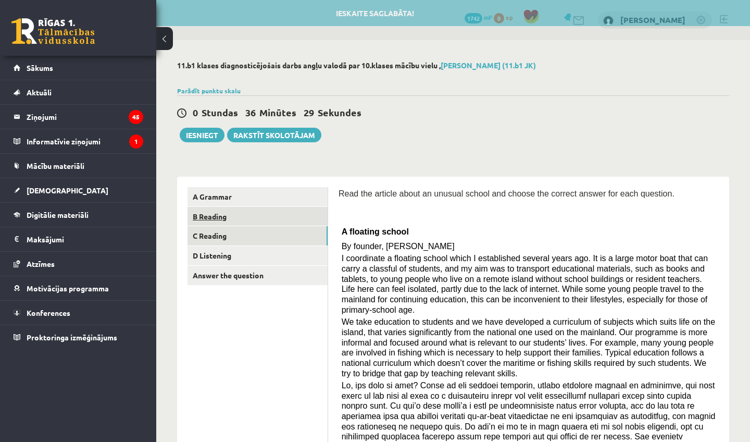
click at [300, 218] on link "B Reading" at bounding box center [258, 216] width 140 height 19
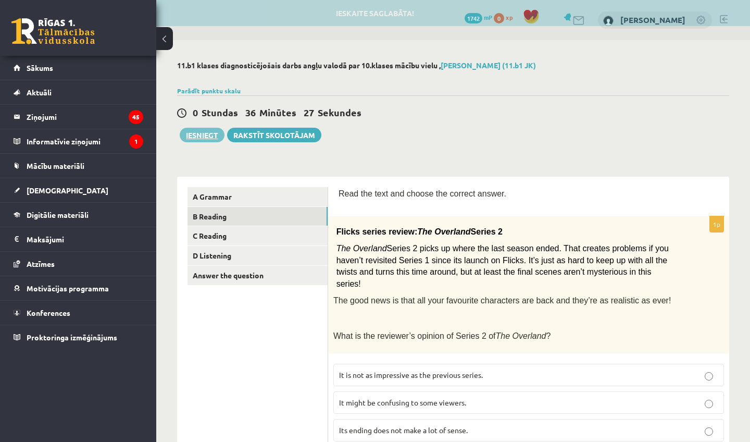
click at [194, 130] on button "Iesniegt" at bounding box center [202, 135] width 45 height 15
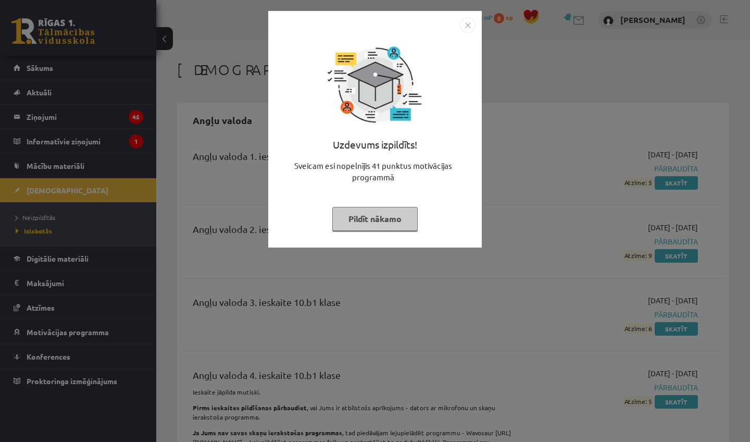
click at [466, 22] on img "Close" at bounding box center [468, 25] width 16 height 16
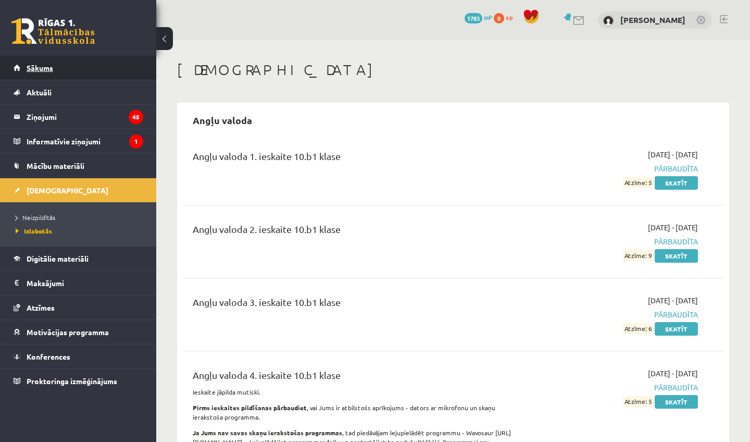
click at [46, 71] on span "Sākums" at bounding box center [40, 67] width 27 height 9
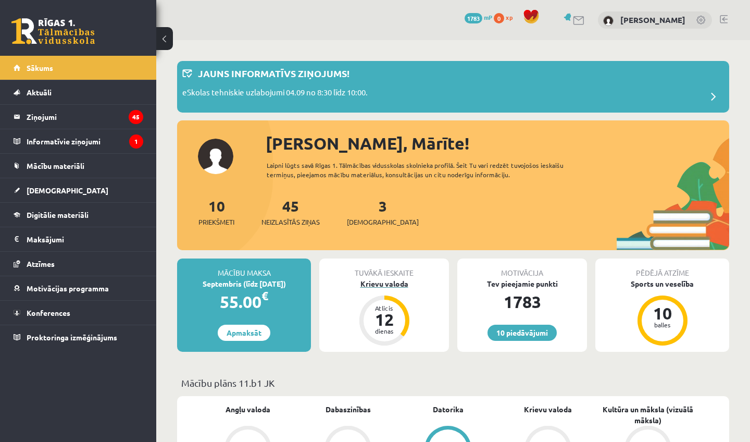
scroll to position [63, 0]
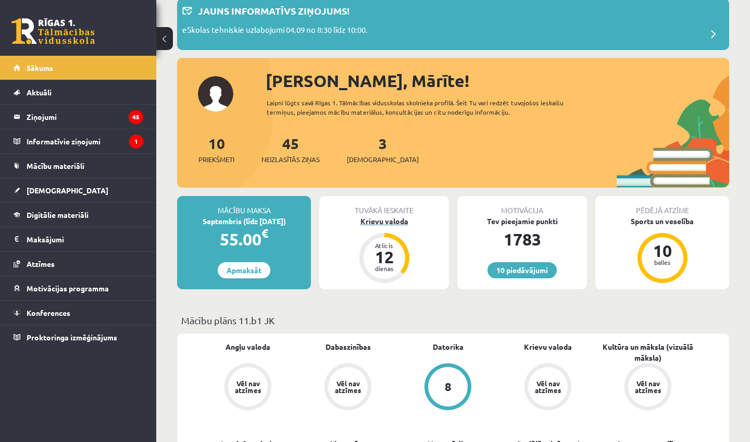
click at [396, 219] on div "Krievu valoda" at bounding box center [384, 221] width 130 height 11
